Goal: Task Accomplishment & Management: Use online tool/utility

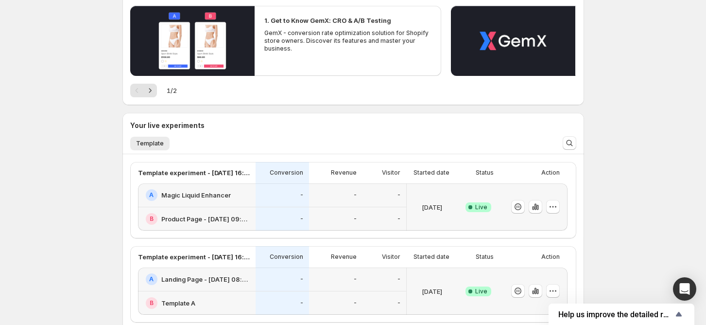
scroll to position [194, 0]
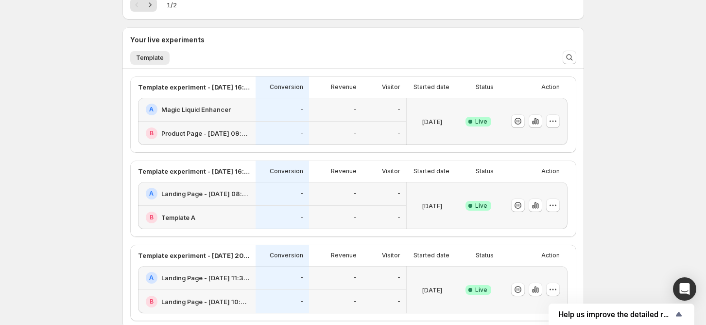
click at [218, 114] on div "A Magic Liquid Enhancer" at bounding box center [198, 110] width 104 height 12
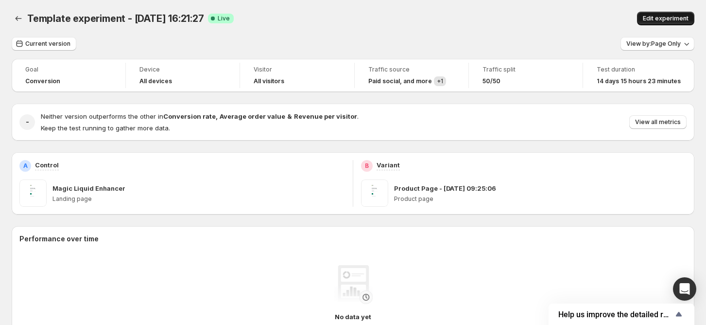
click at [662, 17] on span "Edit experiment" at bounding box center [666, 19] width 46 height 8
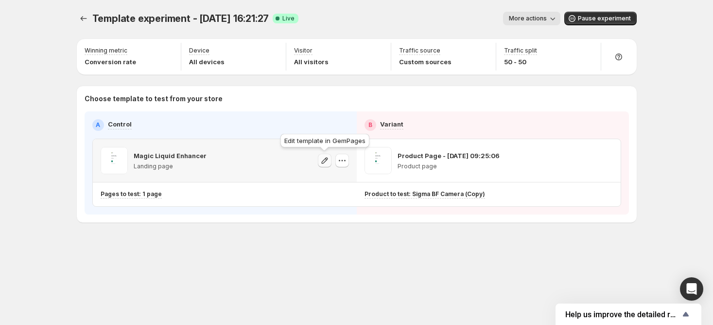
click at [324, 160] on icon "button" at bounding box center [325, 161] width 10 height 10
